Goal: Feedback & Contribution: Leave review/rating

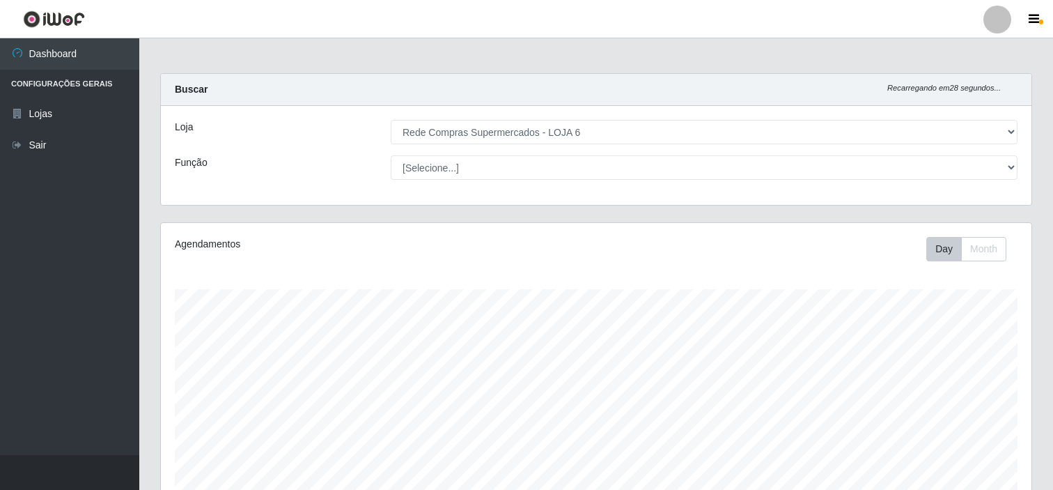
select select "398"
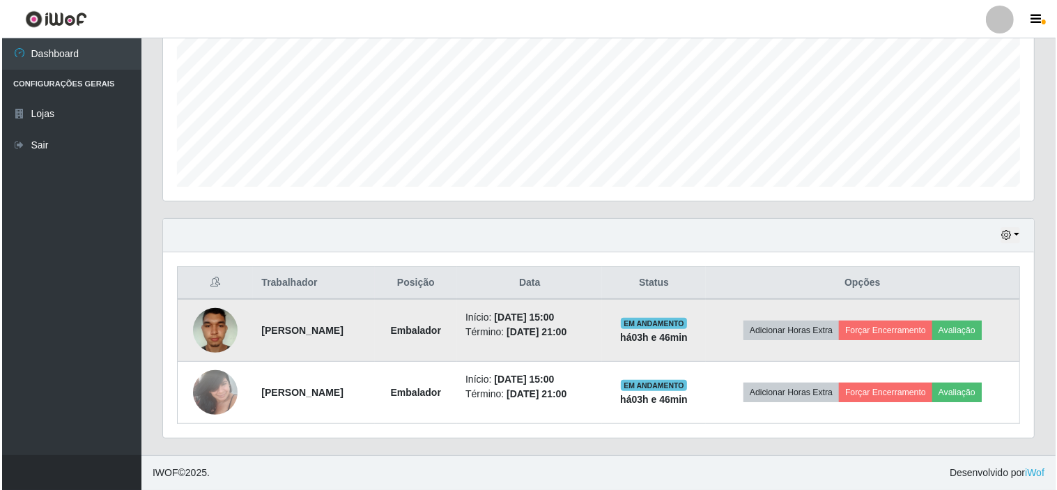
scroll to position [288, 871]
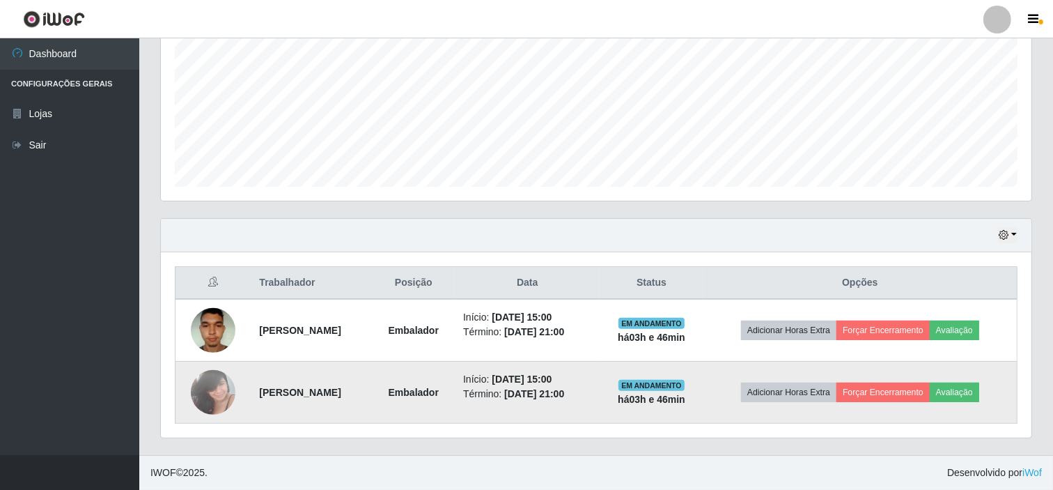
click at [208, 393] on img at bounding box center [213, 391] width 45 height 59
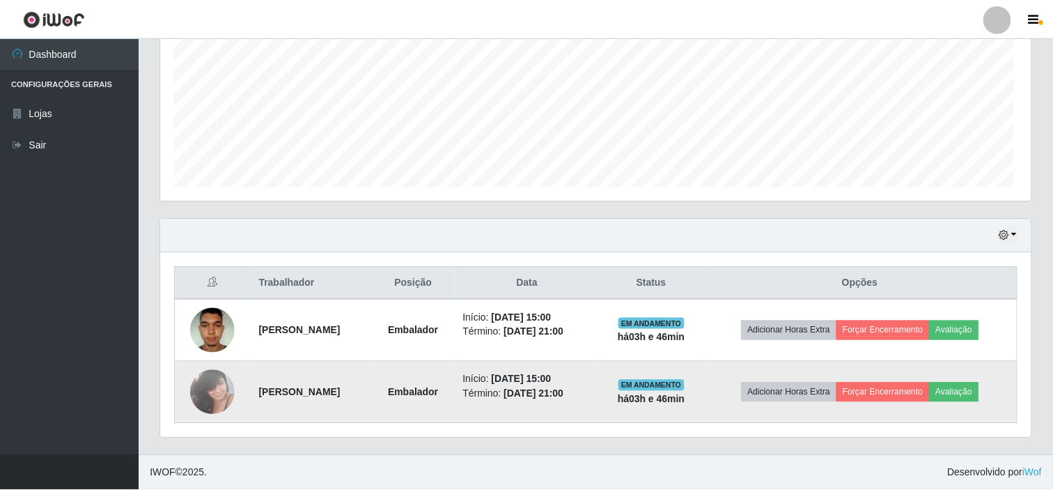
scroll to position [288, 862]
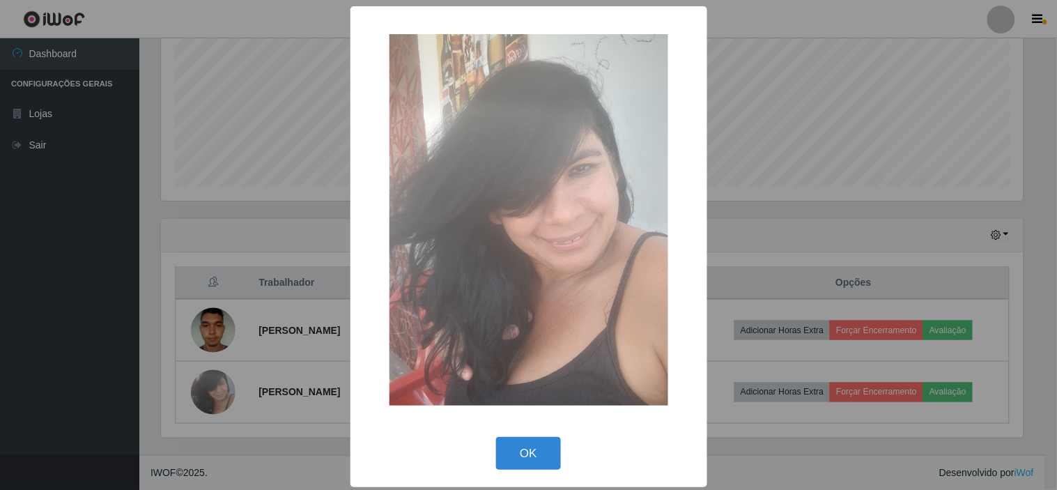
click at [215, 380] on div "× OK Cancel" at bounding box center [528, 245] width 1057 height 490
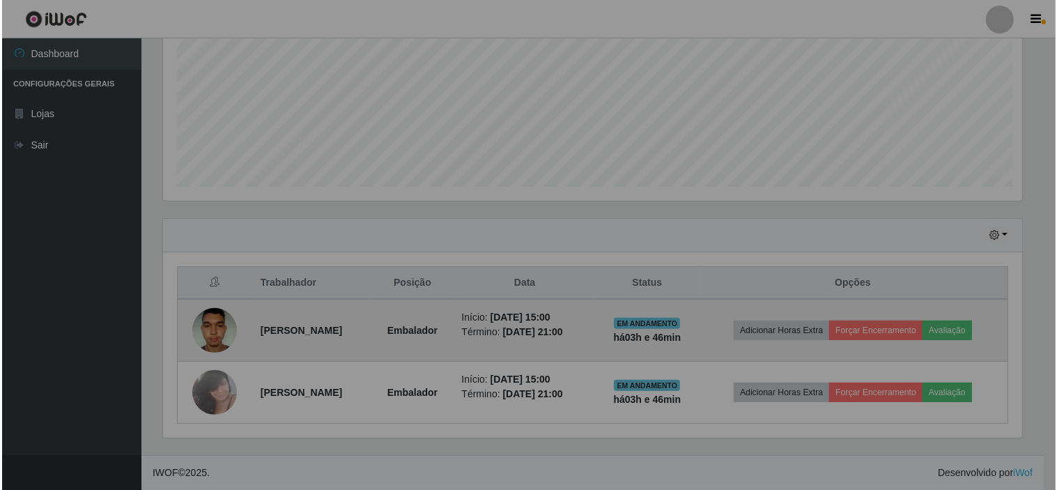
scroll to position [288, 871]
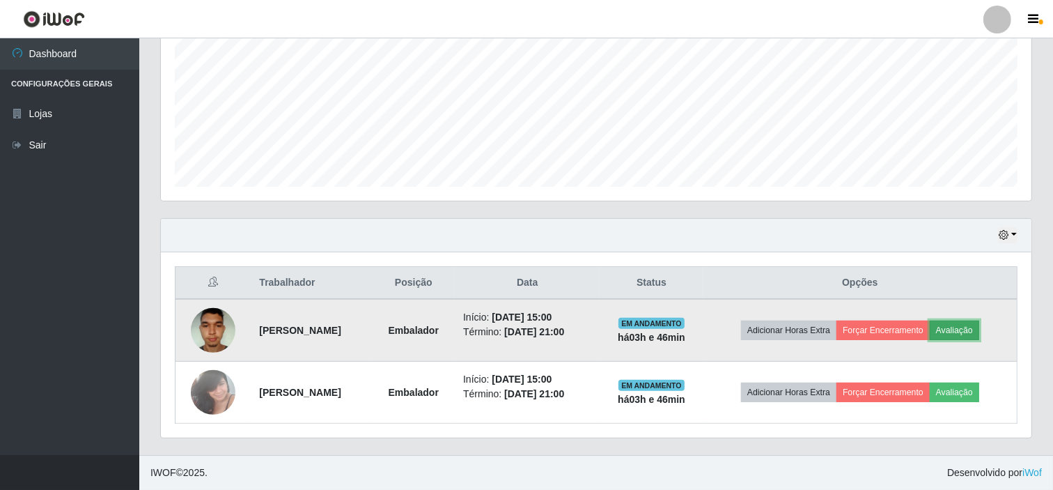
click at [977, 327] on button "Avaliação" at bounding box center [954, 330] width 49 height 20
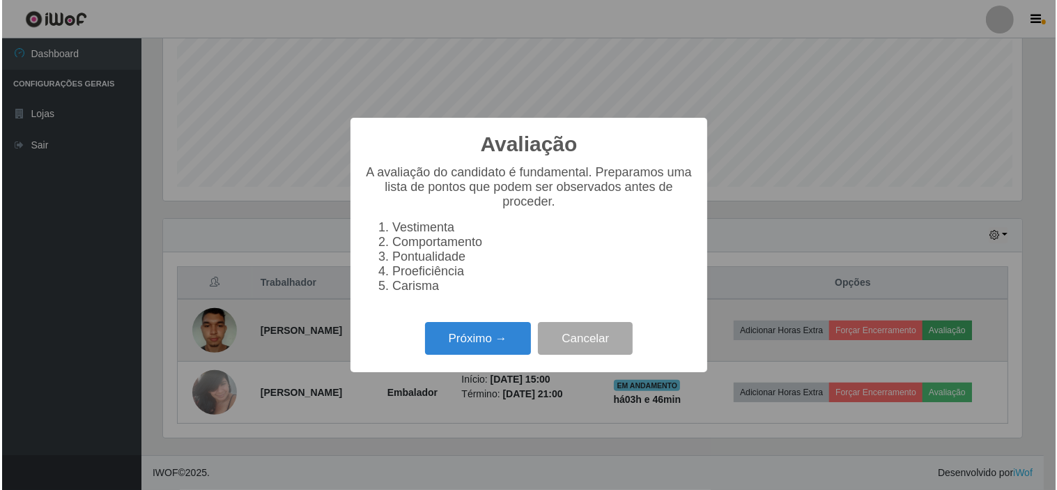
scroll to position [288, 862]
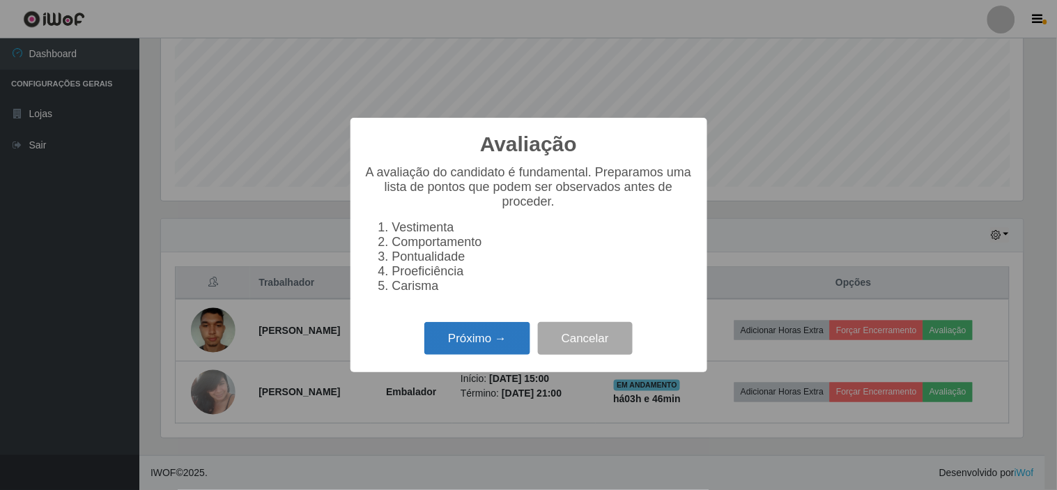
click at [495, 350] on button "Próximo →" at bounding box center [477, 338] width 106 height 33
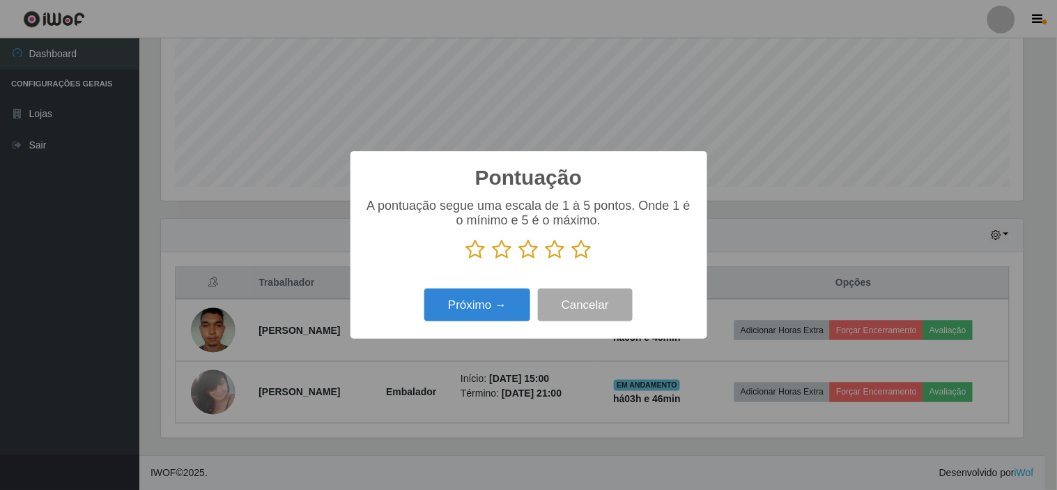
scroll to position [696240, 695667]
click at [578, 255] on icon at bounding box center [582, 249] width 20 height 21
click at [572, 260] on input "radio" at bounding box center [572, 260] width 0 height 0
click at [479, 305] on button "Próximo →" at bounding box center [477, 304] width 106 height 33
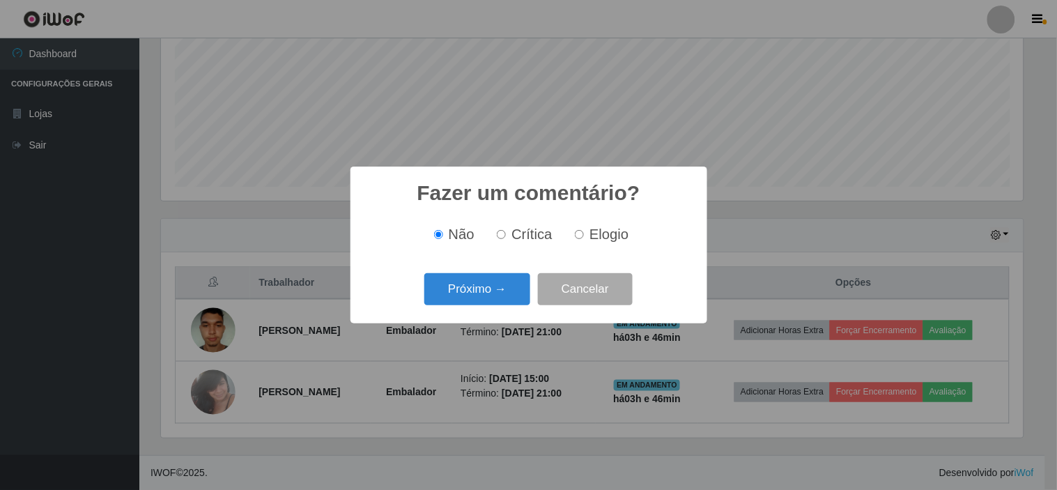
click at [608, 239] on span "Elogio" at bounding box center [608, 233] width 39 height 15
click at [584, 239] on input "Elogio" at bounding box center [579, 234] width 9 height 9
radio input "true"
click at [462, 286] on button "Próximo →" at bounding box center [477, 289] width 106 height 33
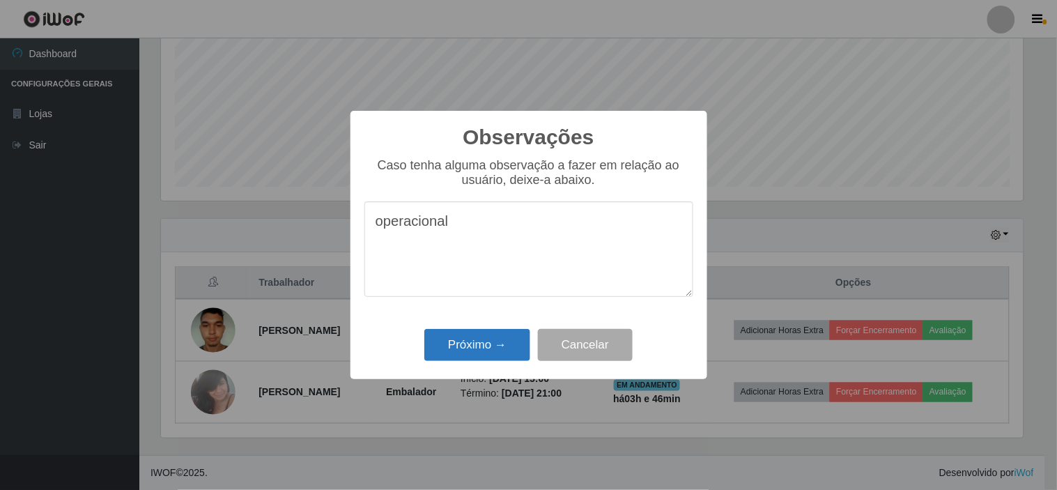
type textarea "operacional"
click at [469, 343] on button "Próximo →" at bounding box center [477, 345] width 106 height 33
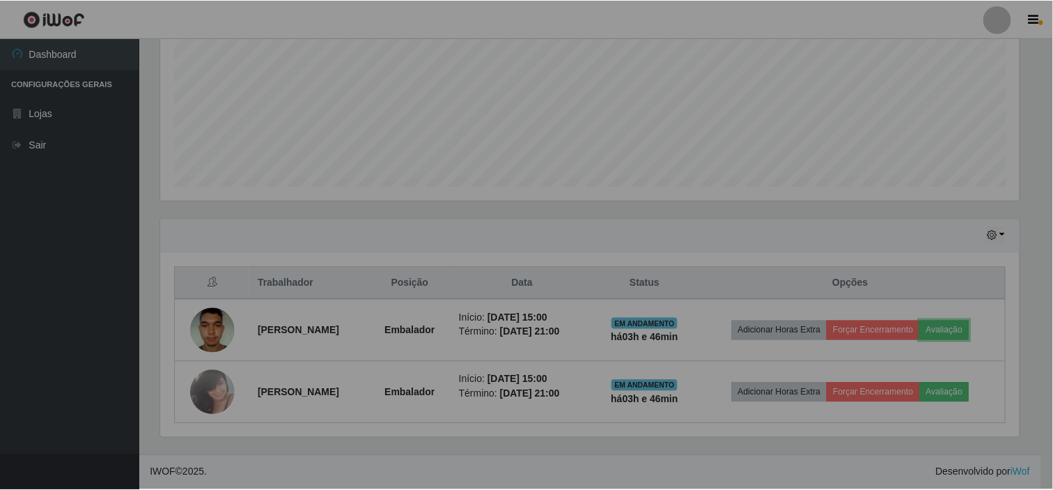
scroll to position [288, 871]
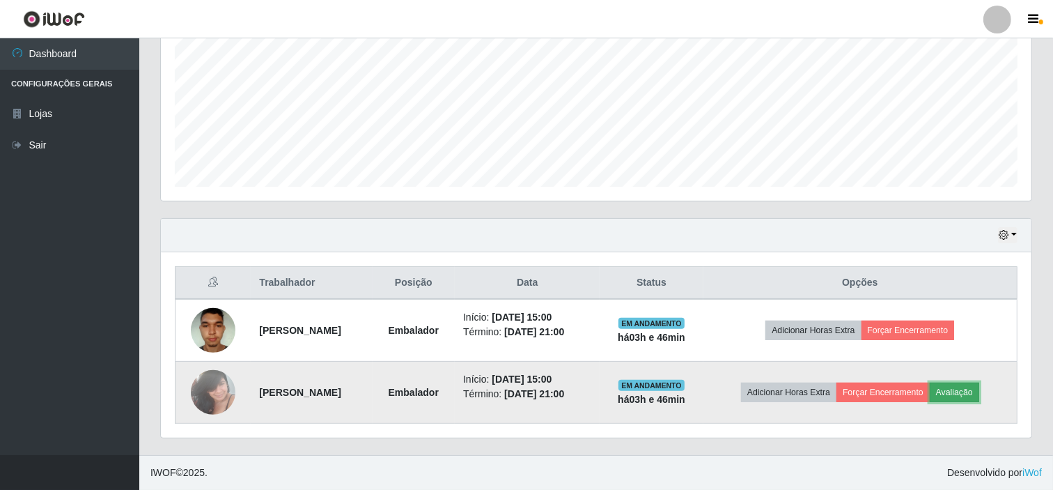
click at [970, 390] on button "Avaliação" at bounding box center [954, 392] width 49 height 20
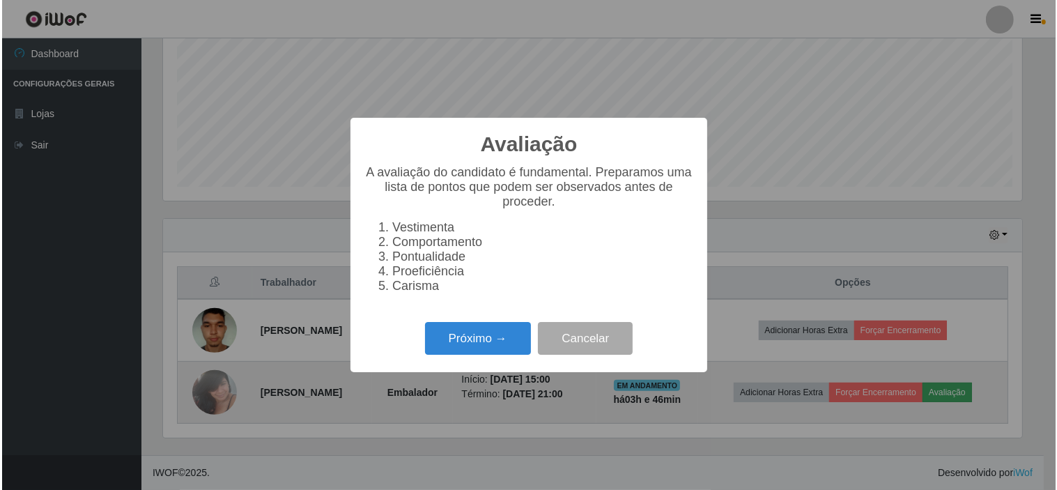
scroll to position [288, 862]
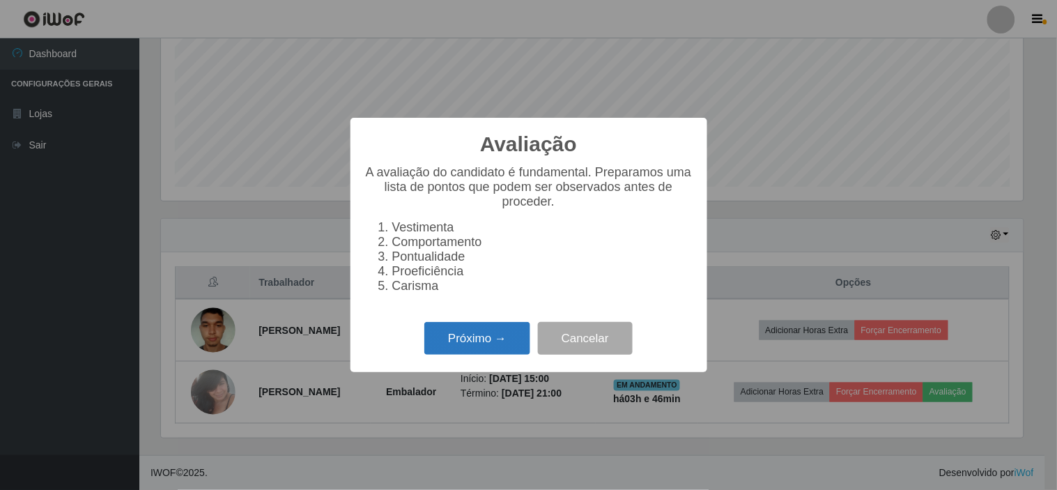
click at [488, 343] on button "Próximo →" at bounding box center [477, 338] width 106 height 33
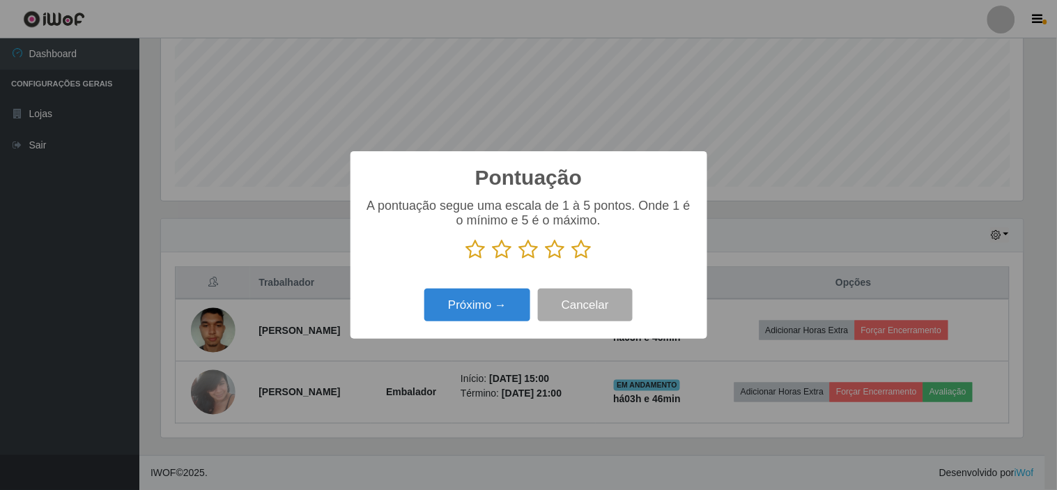
click at [581, 251] on icon at bounding box center [582, 249] width 20 height 21
click at [572, 260] on input "radio" at bounding box center [572, 260] width 0 height 0
click at [479, 308] on button "Próximo →" at bounding box center [477, 304] width 106 height 33
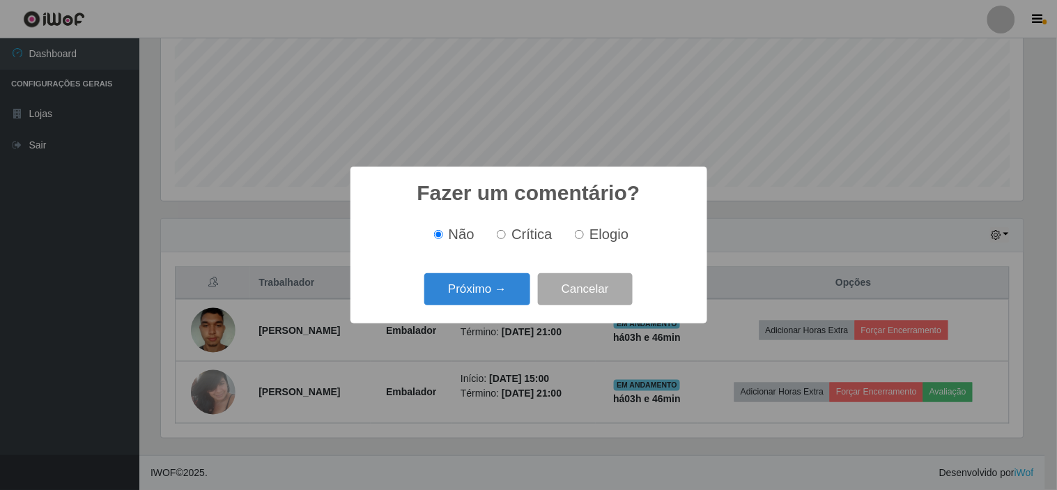
click at [589, 235] on span "Elogio" at bounding box center [608, 233] width 39 height 15
click at [584, 235] on input "Elogio" at bounding box center [579, 234] width 9 height 9
radio input "true"
click at [497, 288] on button "Próximo →" at bounding box center [477, 289] width 106 height 33
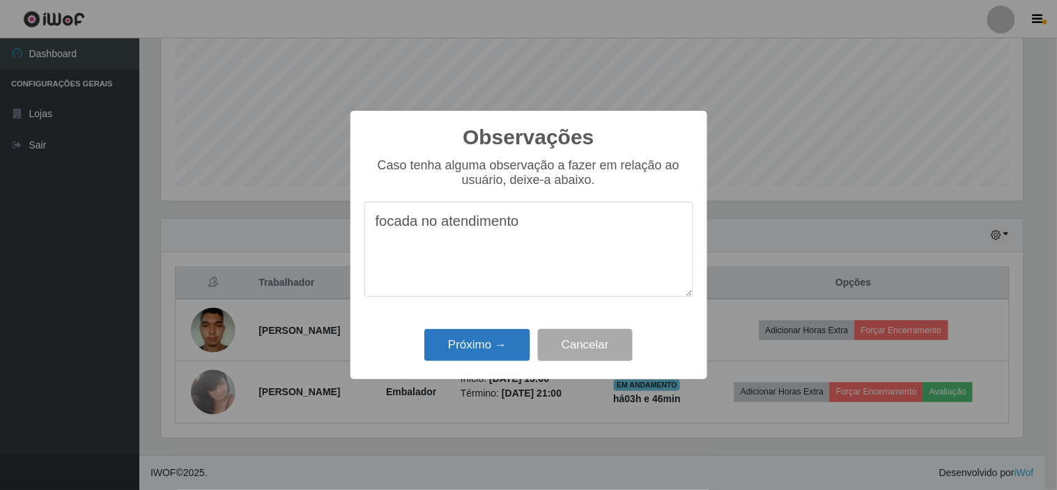
type textarea "focada no atendimento"
click at [485, 345] on button "Próximo →" at bounding box center [477, 345] width 106 height 33
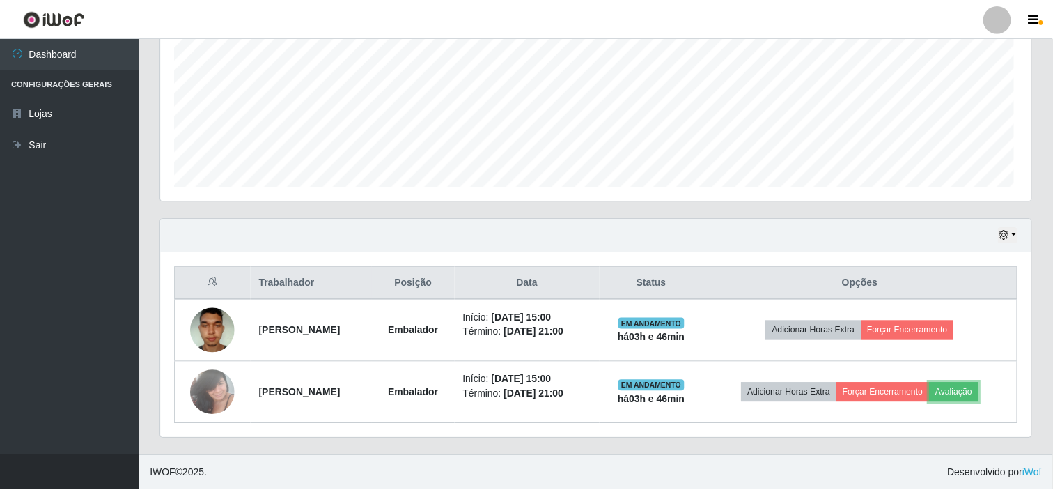
scroll to position [288, 871]
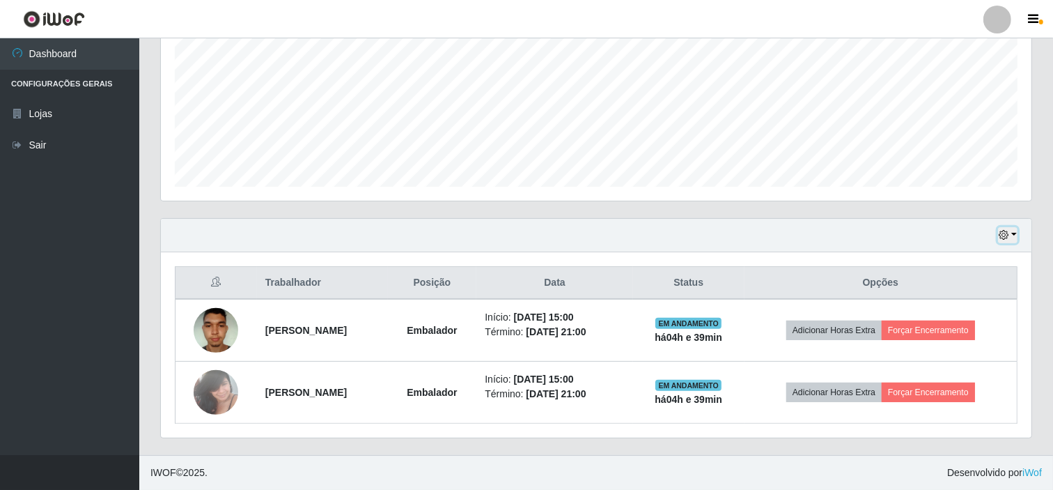
click at [1010, 232] on button "button" at bounding box center [1008, 235] width 20 height 16
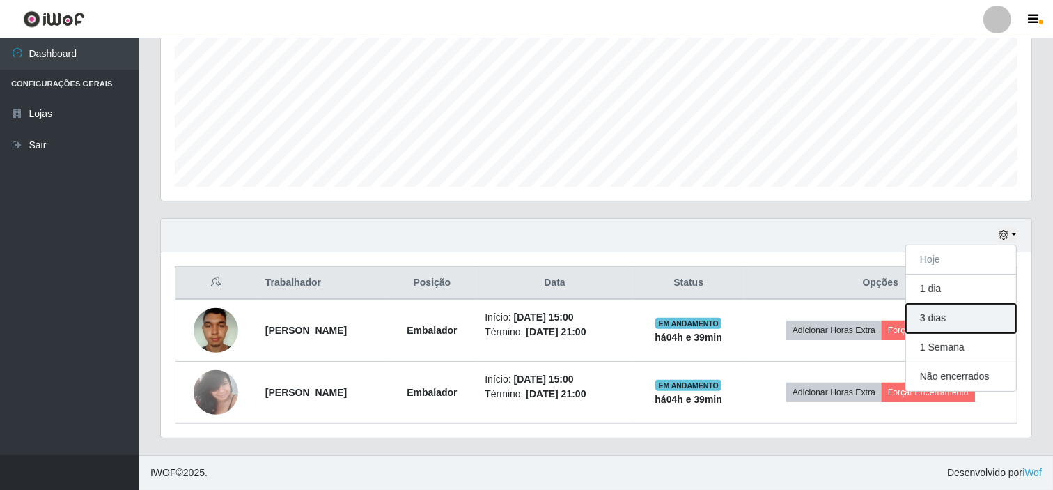
click at [975, 324] on button "3 dias" at bounding box center [961, 318] width 110 height 29
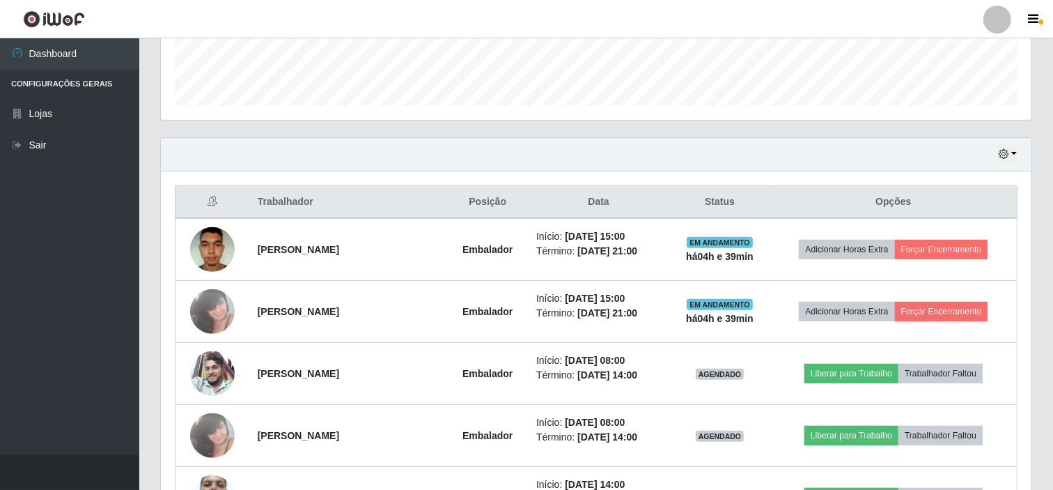
scroll to position [389, 0]
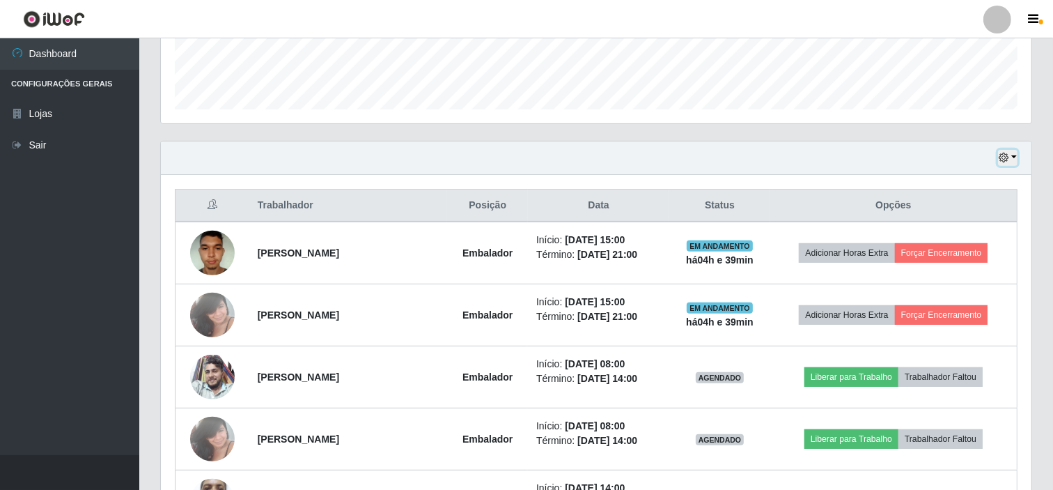
click at [1000, 150] on button "button" at bounding box center [1008, 158] width 20 height 16
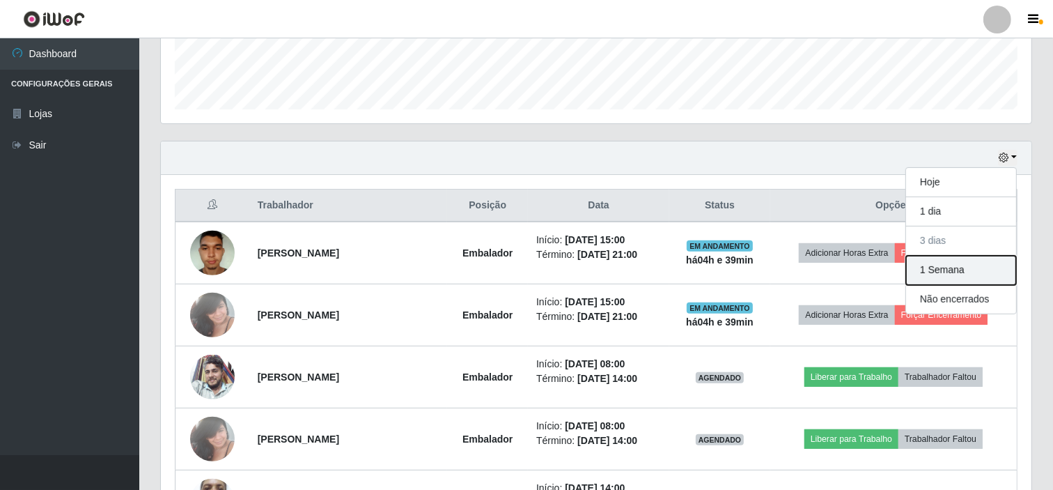
click at [970, 270] on button "1 Semana" at bounding box center [961, 270] width 110 height 29
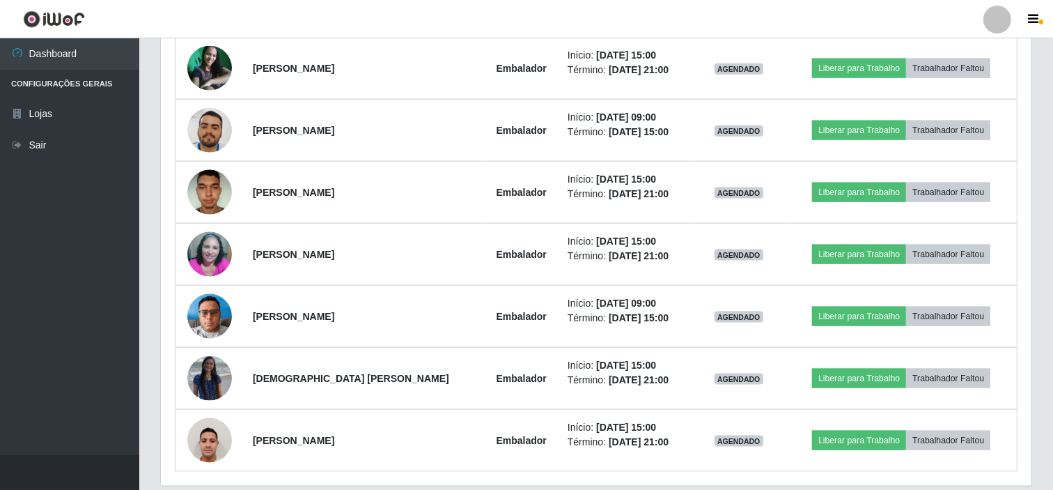
scroll to position [1677, 0]
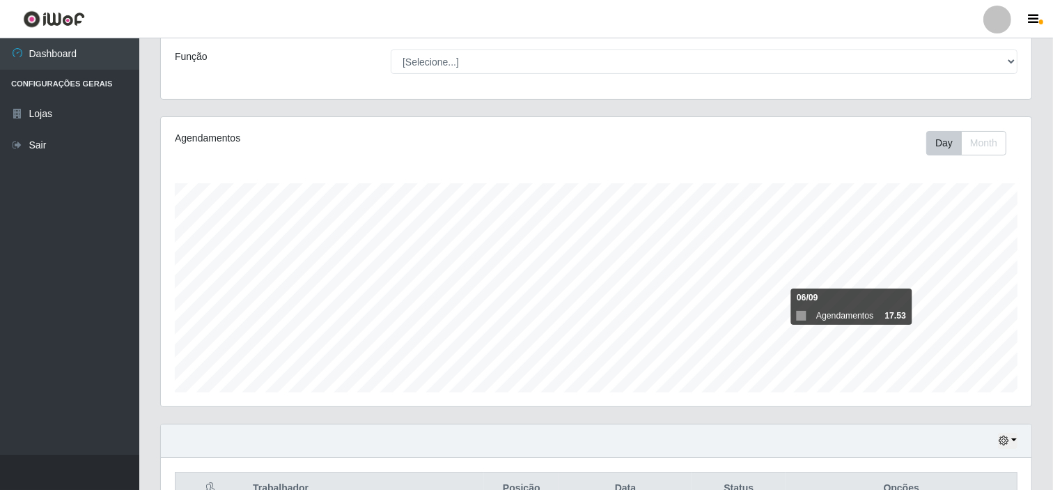
scroll to position [232, 0]
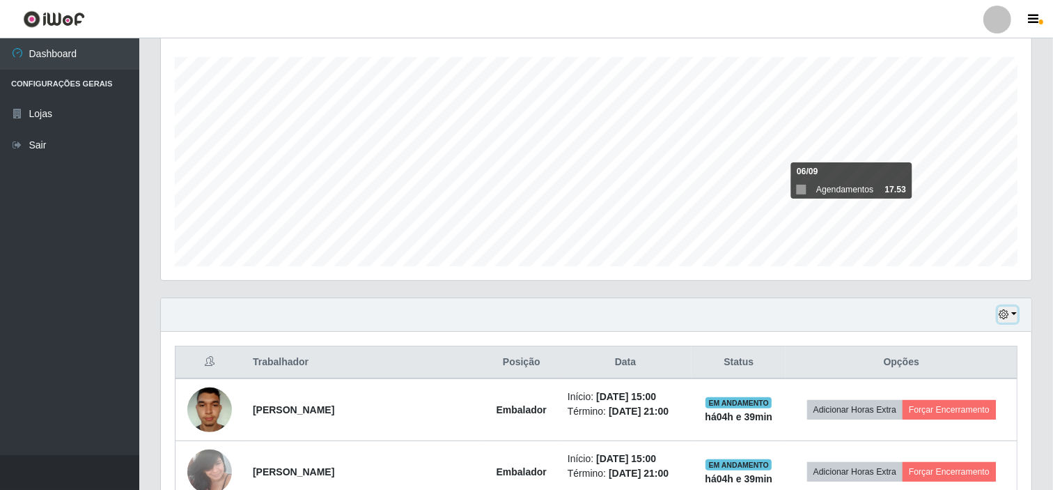
click at [1009, 310] on icon "button" at bounding box center [1004, 314] width 10 height 10
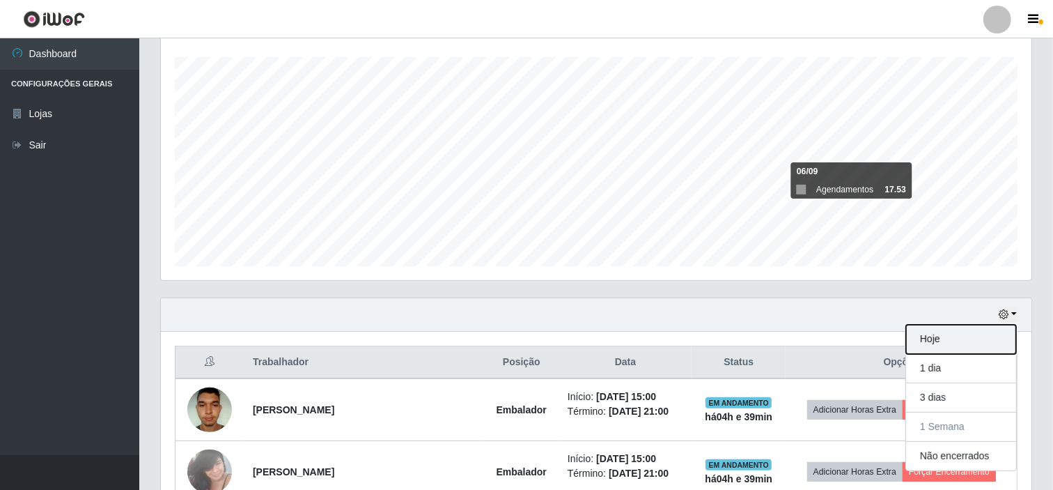
click at [990, 343] on button "Hoje" at bounding box center [961, 339] width 110 height 29
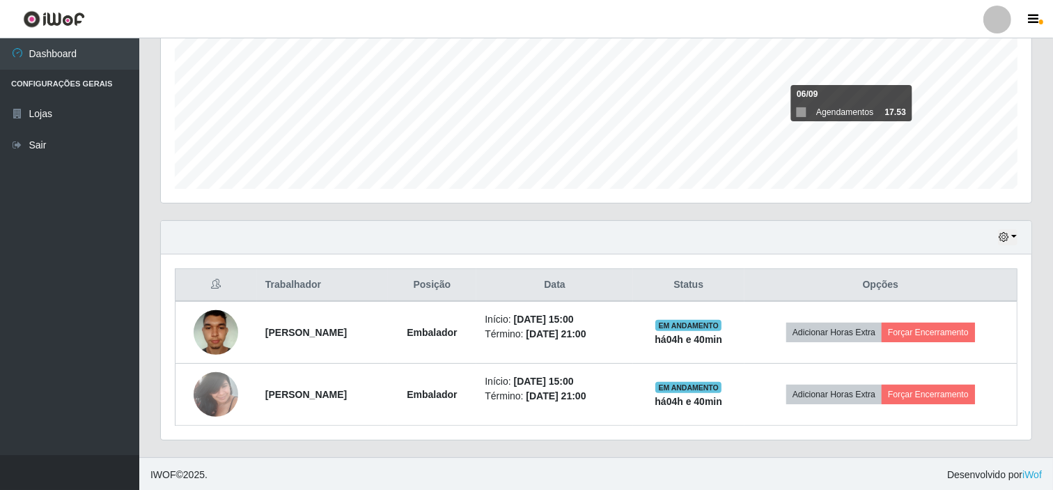
scroll to position [311, 0]
